Goal: Task Accomplishment & Management: Use online tool/utility

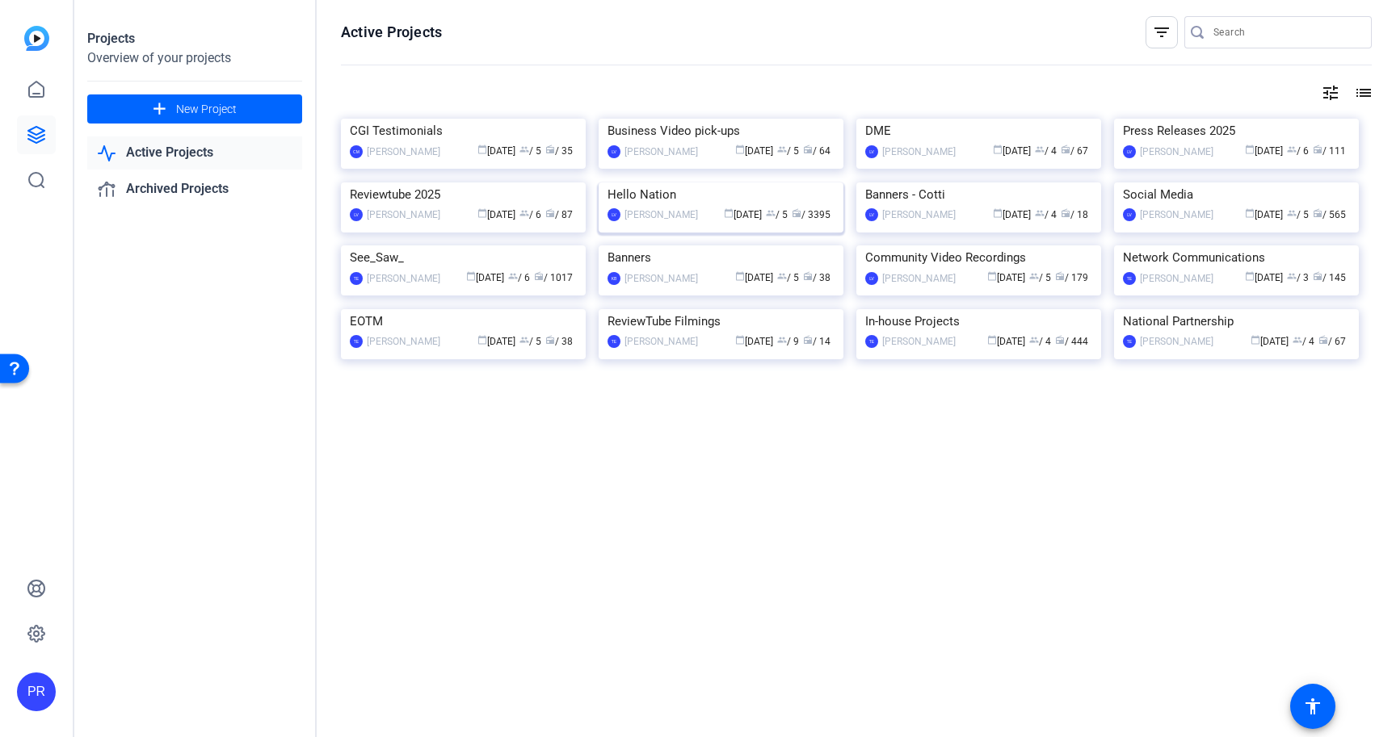
click at [723, 183] on img at bounding box center [720, 183] width 245 height 0
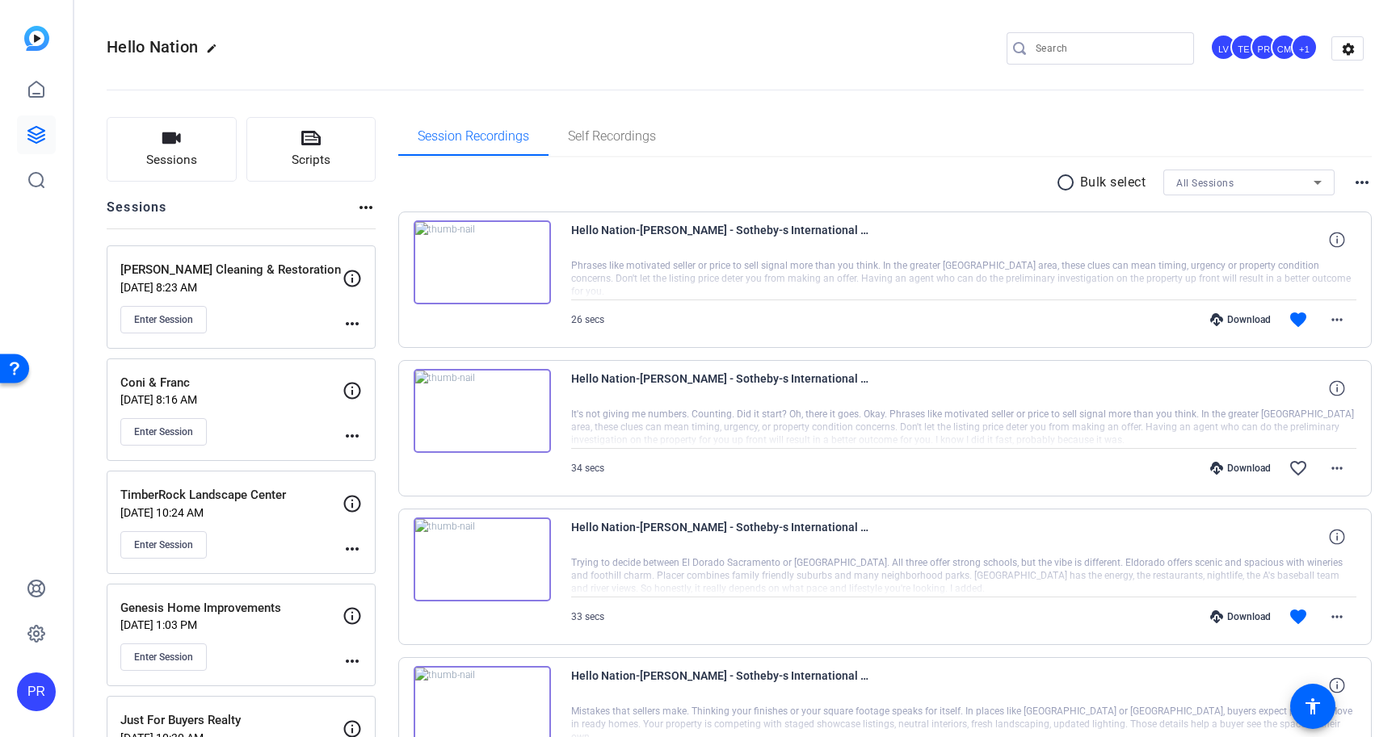
click at [1094, 39] on input "Search" at bounding box center [1107, 48] width 145 height 19
type input "[PERSON_NAME]"
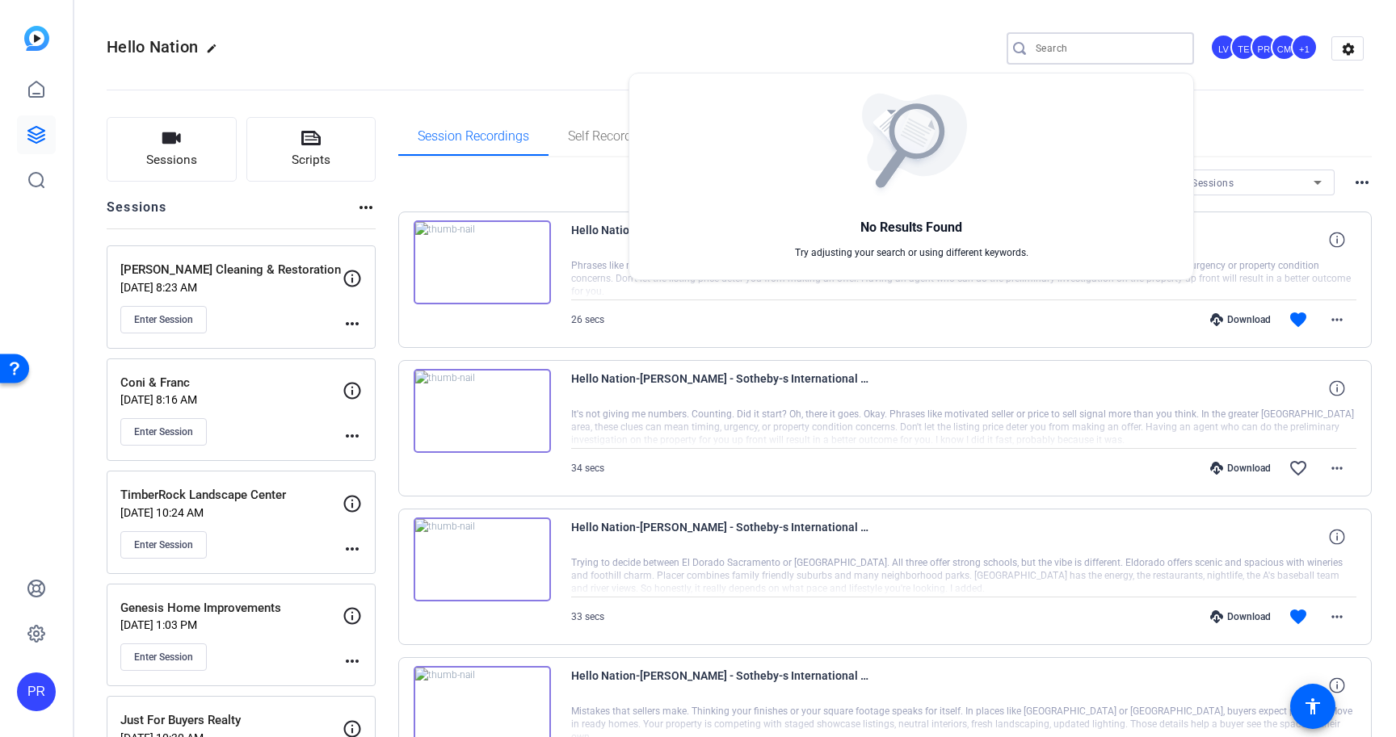
click at [178, 157] on div at bounding box center [698, 368] width 1396 height 737
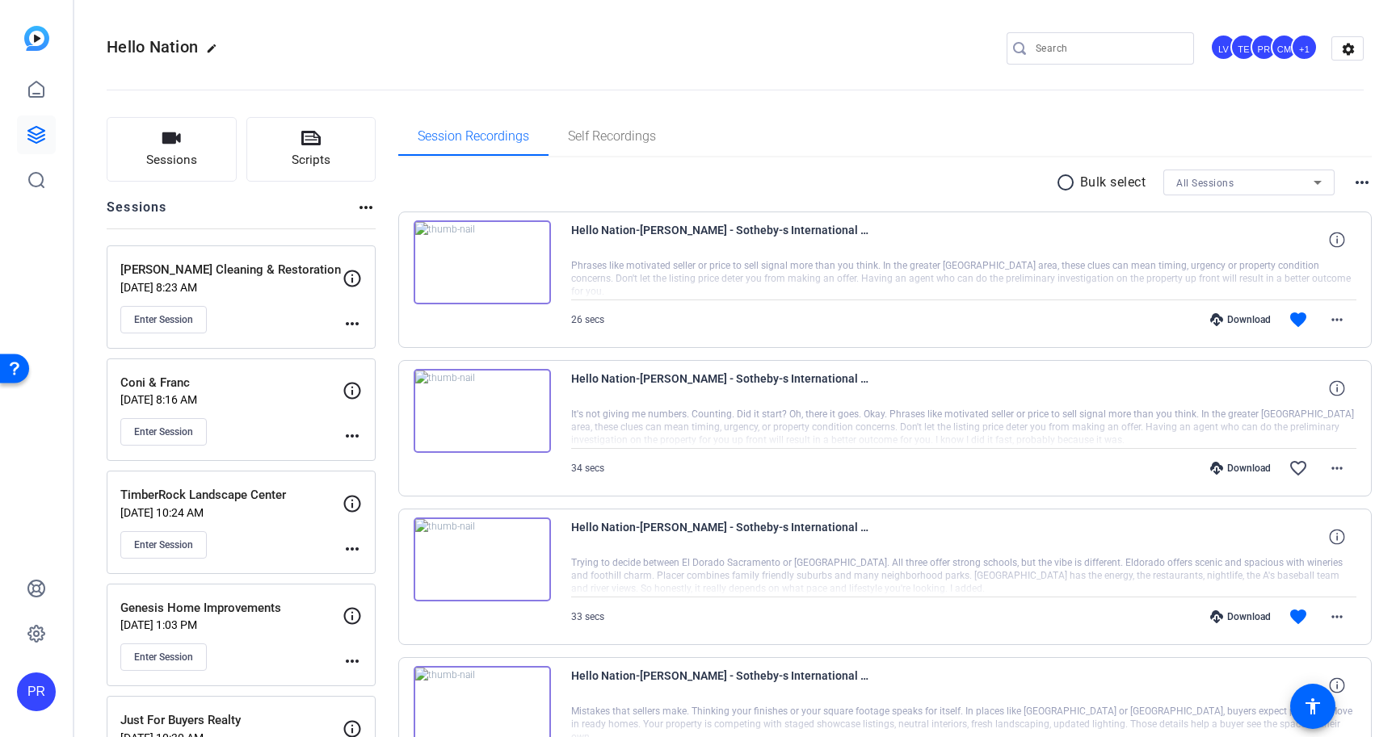
click at [178, 157] on span "Sessions" at bounding box center [171, 160] width 51 height 19
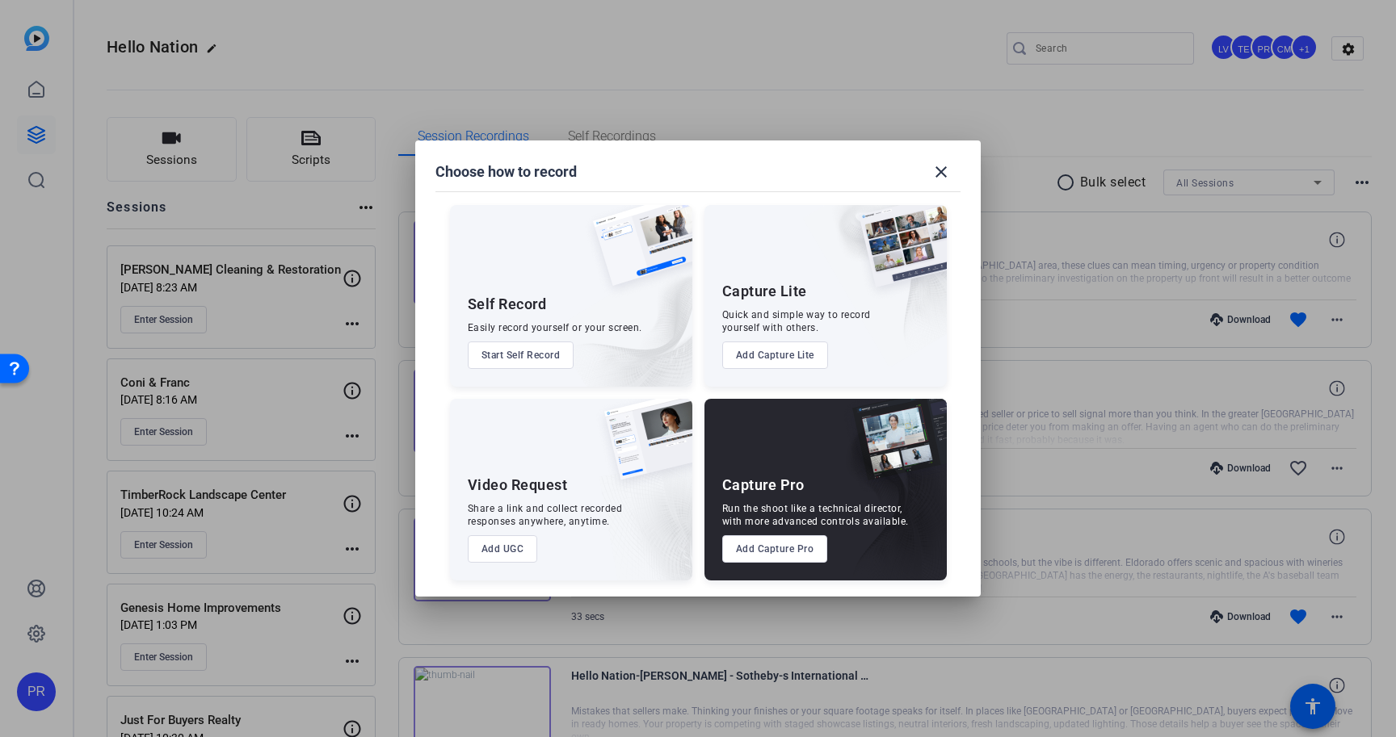
click at [786, 544] on button "Add Capture Pro" at bounding box center [775, 548] width 106 height 27
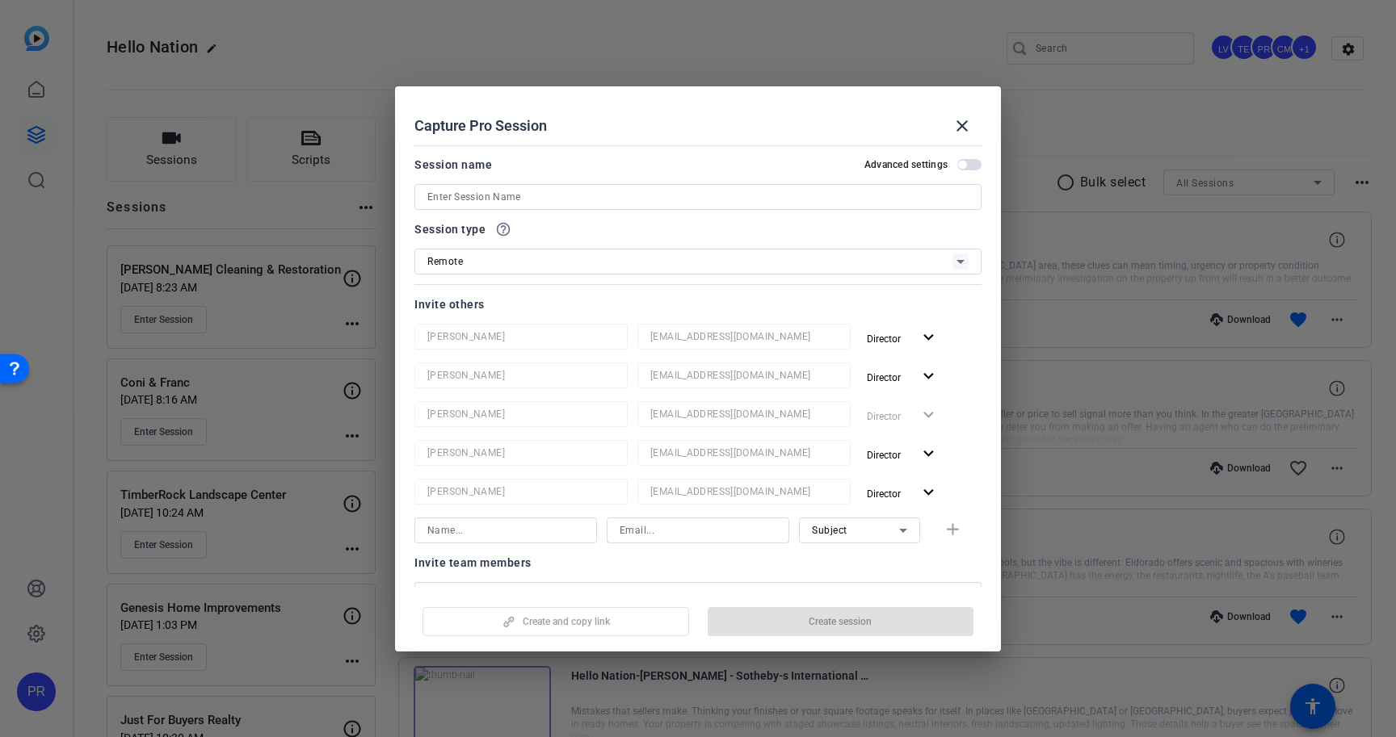
click at [789, 199] on input at bounding box center [697, 196] width 541 height 19
paste input "[PERSON_NAME] & [PERSON_NAME] Pest Control"
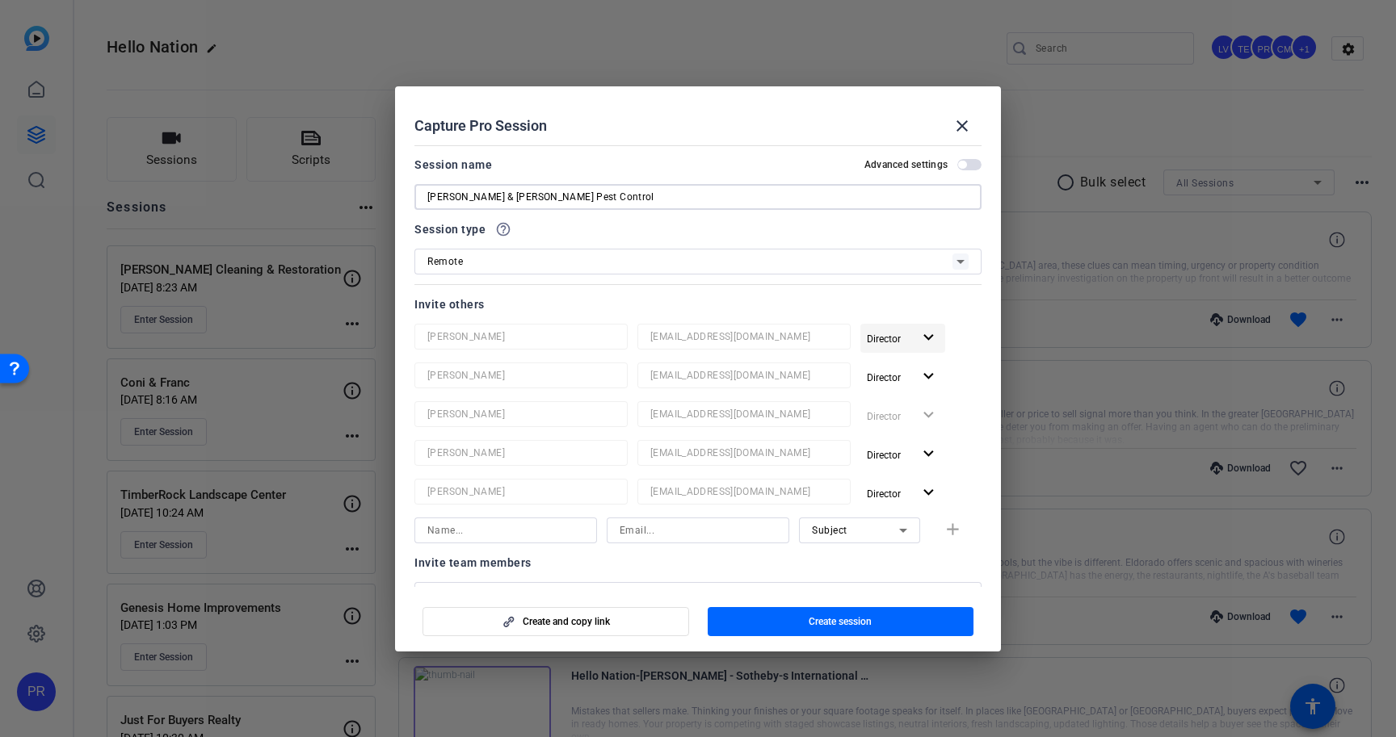
type input "[PERSON_NAME] & [PERSON_NAME] Pest Control"
click at [930, 334] on mat-icon "expand_more" at bounding box center [928, 338] width 20 height 20
click at [914, 396] on span "Remove User" at bounding box center [903, 399] width 60 height 11
click at [917, 341] on span "button" at bounding box center [902, 338] width 85 height 39
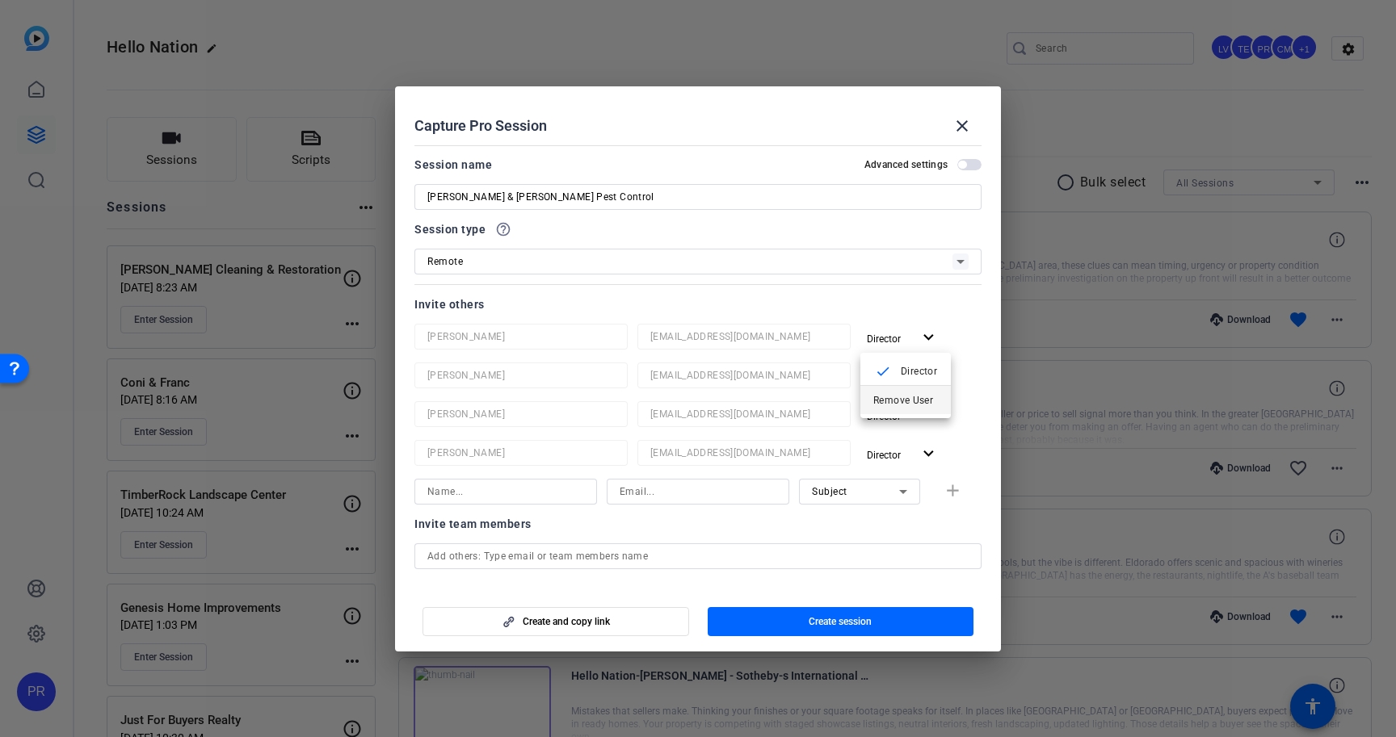
click at [917, 394] on span "Remove User" at bounding box center [903, 399] width 60 height 11
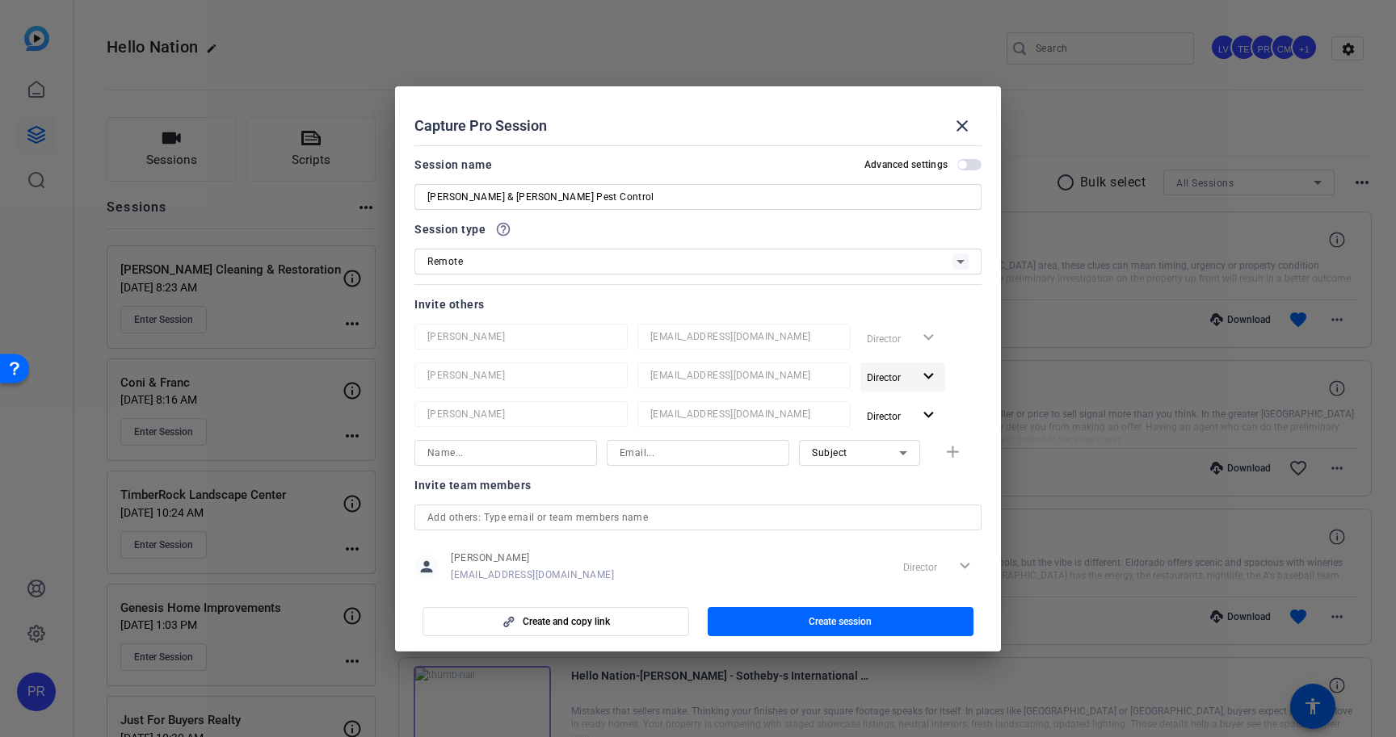
click at [919, 379] on mat-icon "expand_more" at bounding box center [928, 377] width 20 height 20
click at [916, 439] on span "Remove User" at bounding box center [903, 438] width 60 height 11
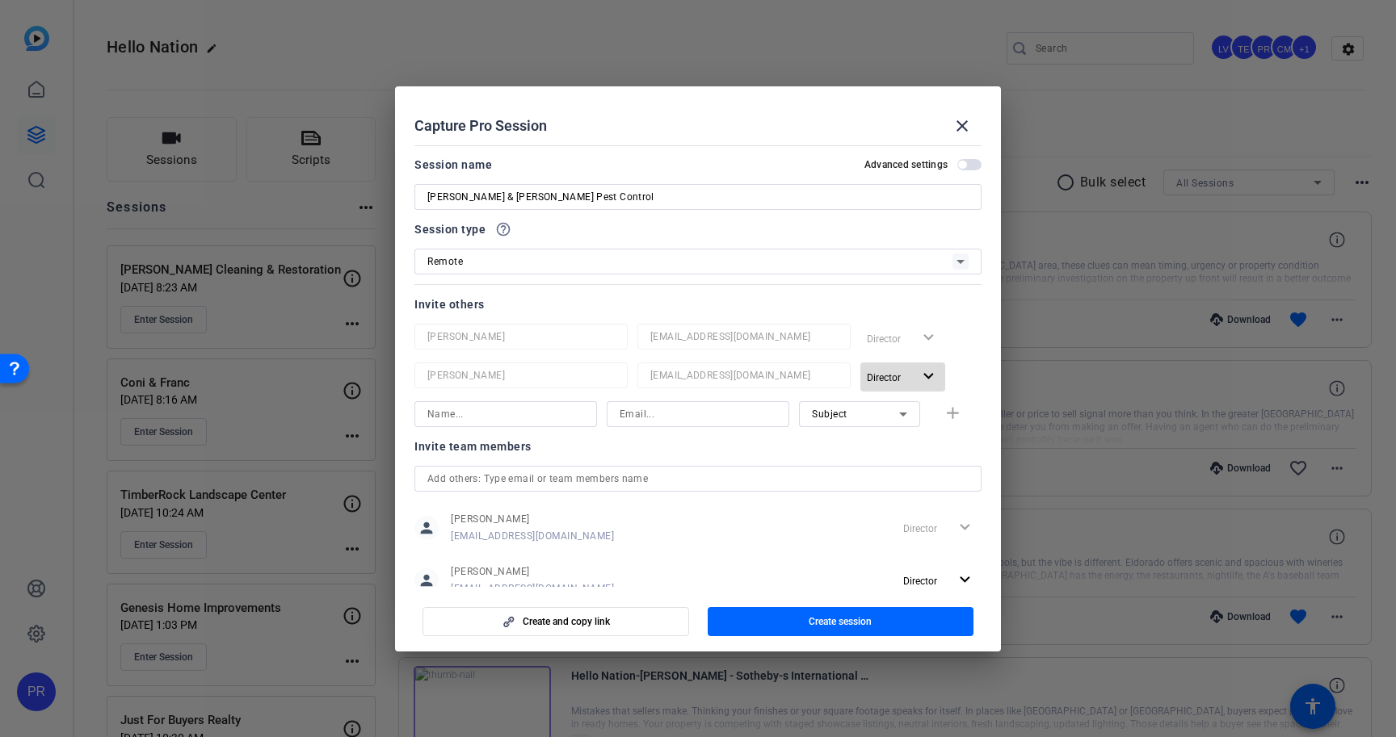
click at [917, 376] on span "button" at bounding box center [902, 377] width 85 height 39
click at [914, 435] on span "Remove User" at bounding box center [903, 438] width 60 height 11
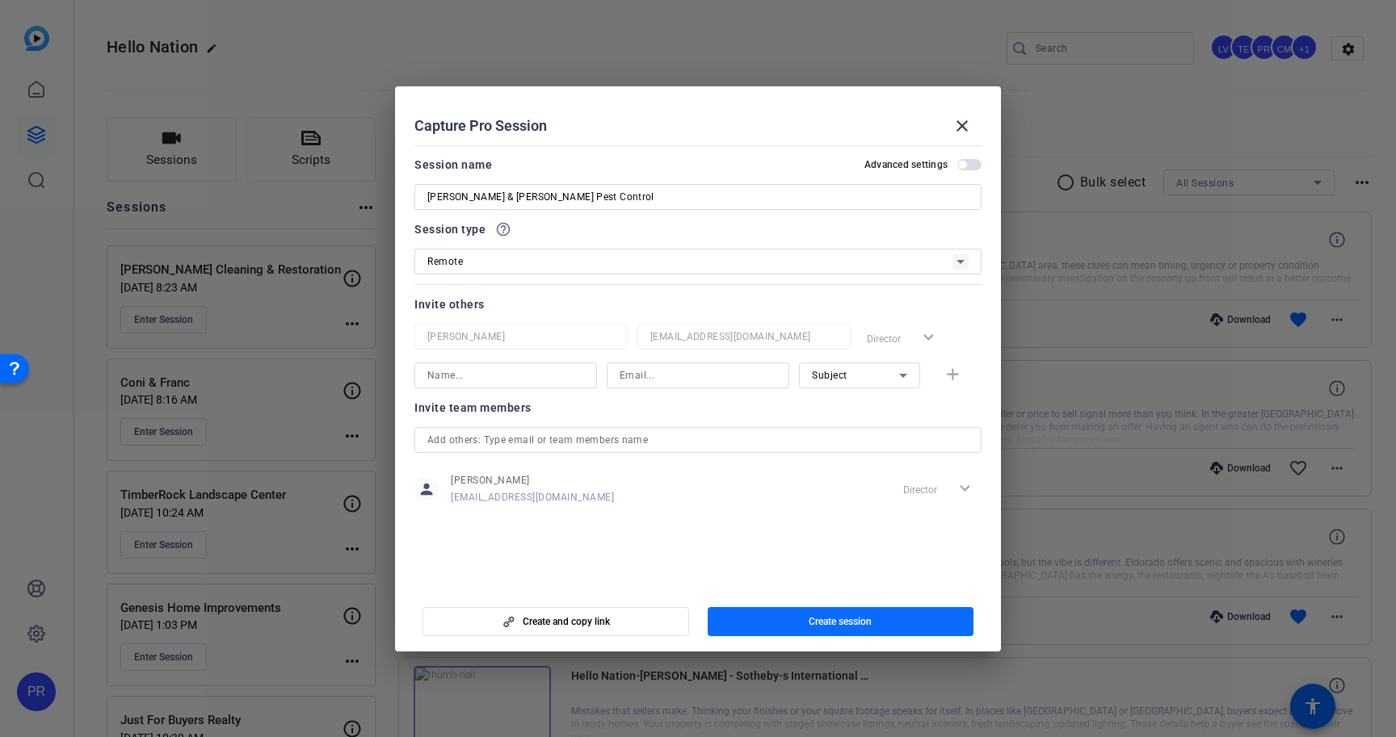
click at [880, 615] on span "button" at bounding box center [840, 621] width 267 height 39
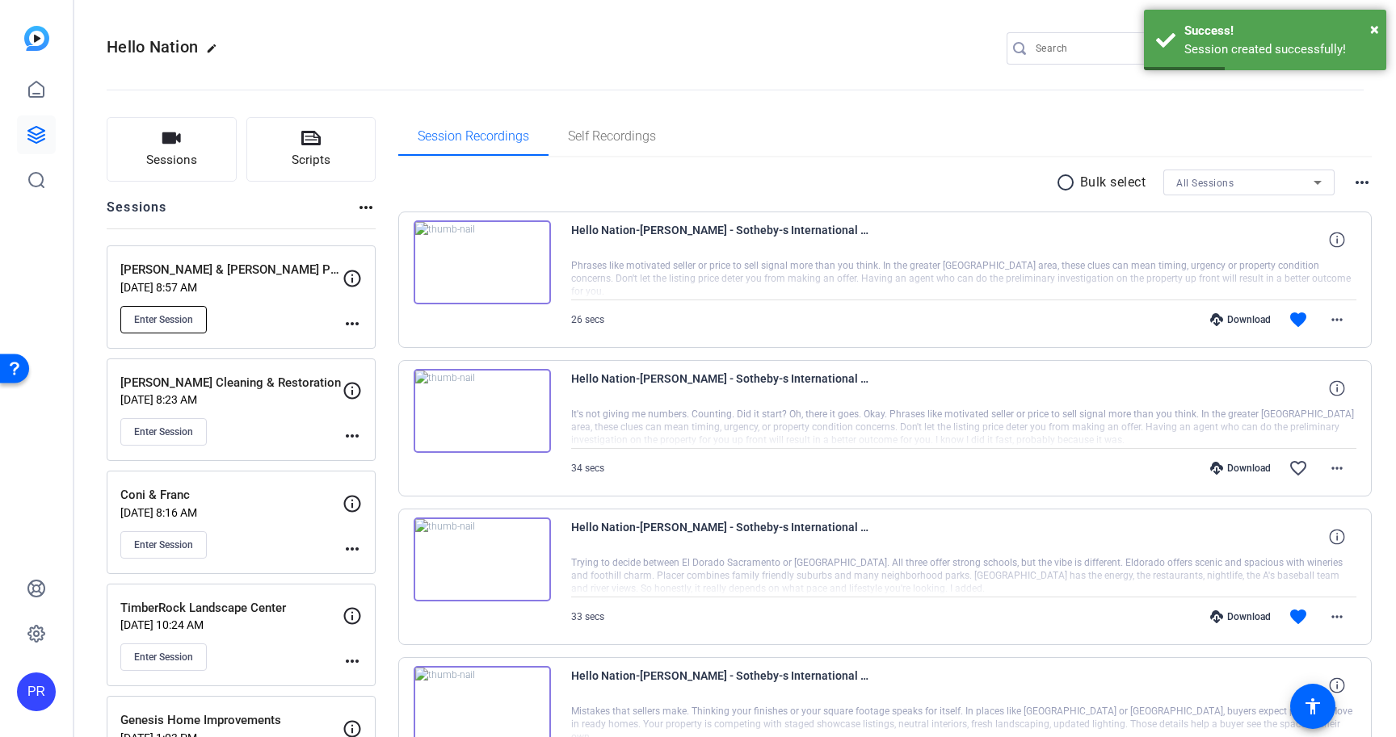
click at [170, 321] on span "Enter Session" at bounding box center [163, 319] width 59 height 13
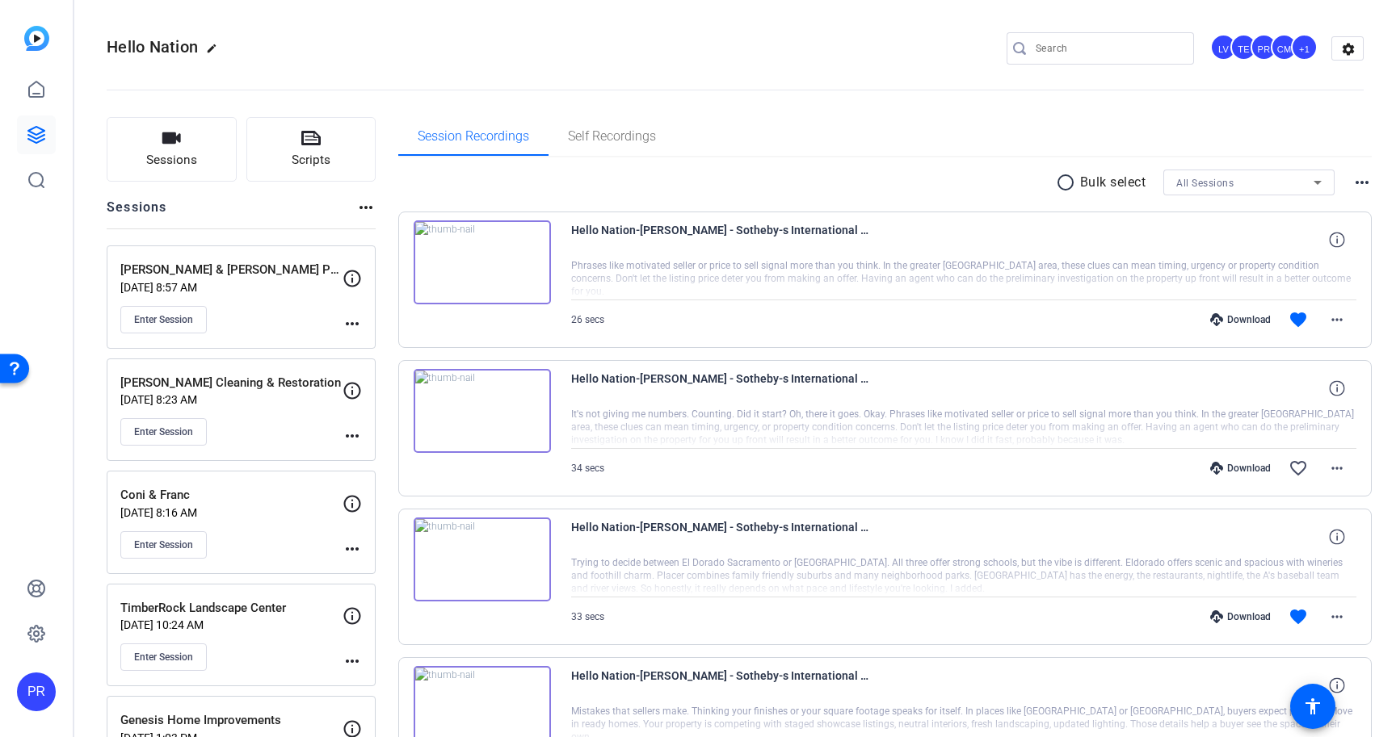
click at [357, 318] on mat-icon "more_horiz" at bounding box center [351, 323] width 19 height 19
click at [367, 343] on span "Edit Session" at bounding box center [391, 347] width 73 height 19
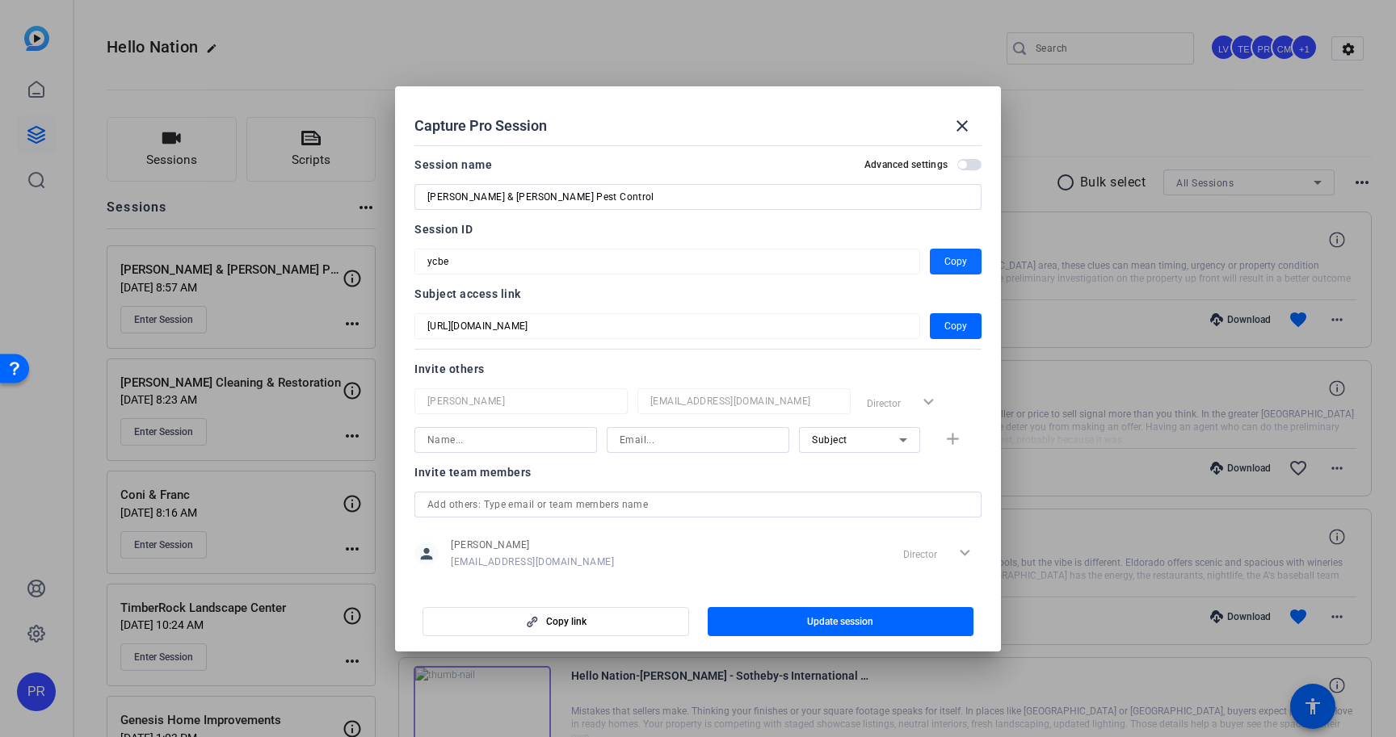
click at [946, 262] on span "Copy" at bounding box center [955, 261] width 23 height 19
